Goal: Download file/media

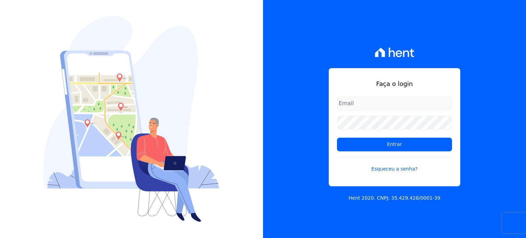
type input "paula.silva@senziani.com"
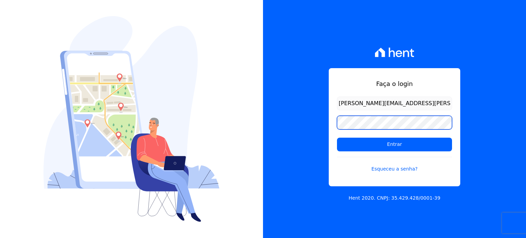
click at [314, 115] on div "Faça o login paula.silva@senziani.com Entrar Esqueceu a senha? Hent 2020. CNPJ:…" at bounding box center [394, 119] width 263 height 238
click at [337, 138] on input "Entrar" at bounding box center [394, 145] width 115 height 14
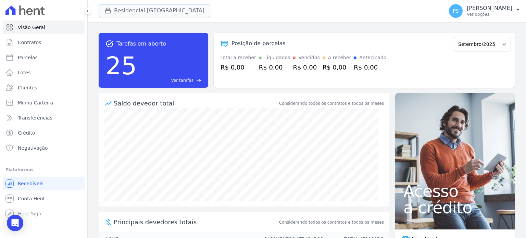
click at [157, 12] on button "Residencial [GEOGRAPHIC_DATA]" at bounding box center [155, 10] width 112 height 13
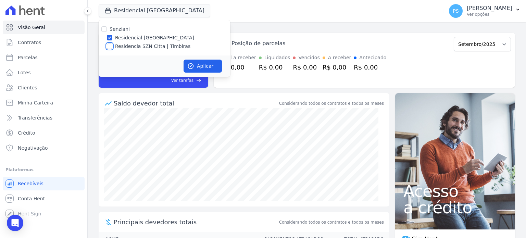
click at [110, 47] on input "Residencia SZN Citta | Timbiras" at bounding box center [109, 45] width 5 height 5
checkbox input "true"
click at [122, 37] on label "Residencial [GEOGRAPHIC_DATA]" at bounding box center [154, 37] width 79 height 7
click at [112, 37] on input "Residencial [GEOGRAPHIC_DATA]" at bounding box center [109, 37] width 5 height 5
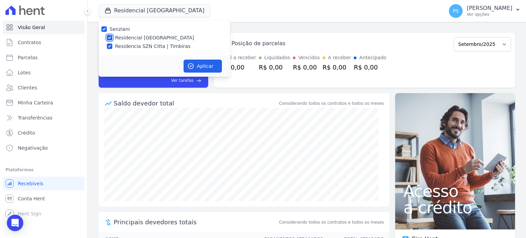
checkbox input "false"
click at [199, 67] on button "Aplicar" at bounding box center [203, 66] width 38 height 13
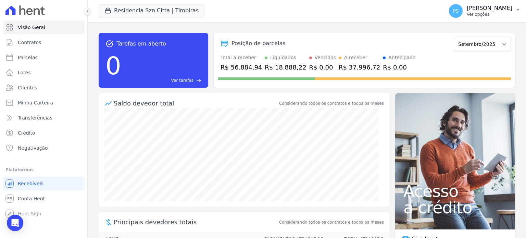
click at [514, 7] on button "PS [PERSON_NAME] Ver opções" at bounding box center [485, 10] width 83 height 19
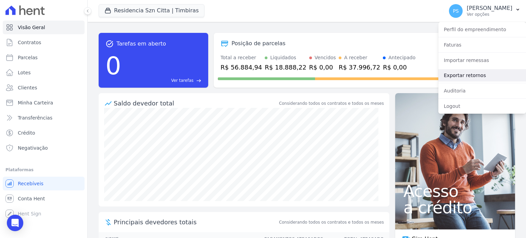
click at [455, 75] on link "Exportar retornos" at bounding box center [482, 75] width 88 height 12
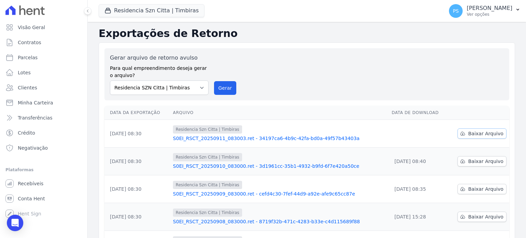
click at [485, 134] on span "Baixar Arquivo" at bounding box center [485, 133] width 35 height 7
